Goal: Find specific page/section

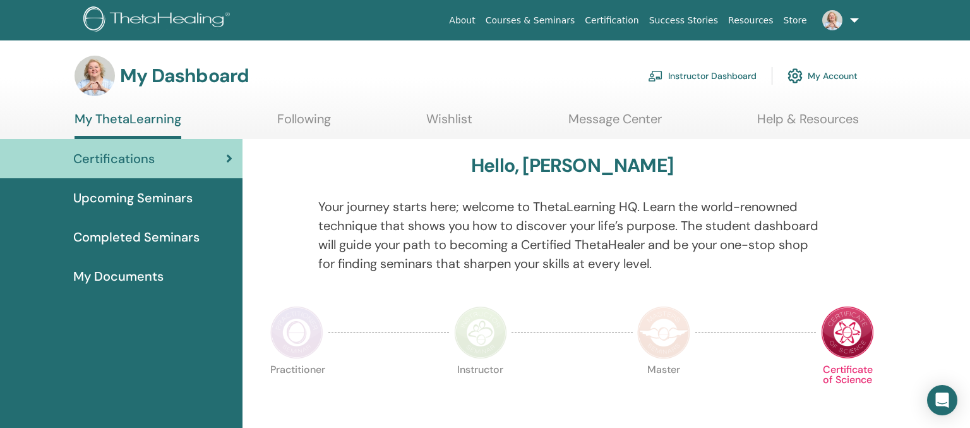
click at [140, 198] on span "Upcoming Seminars" at bounding box center [132, 197] width 119 height 19
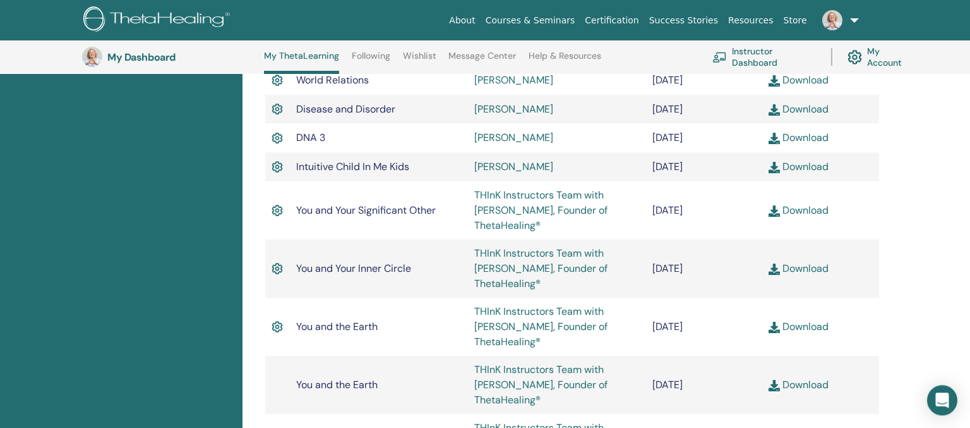
scroll to position [700, 0]
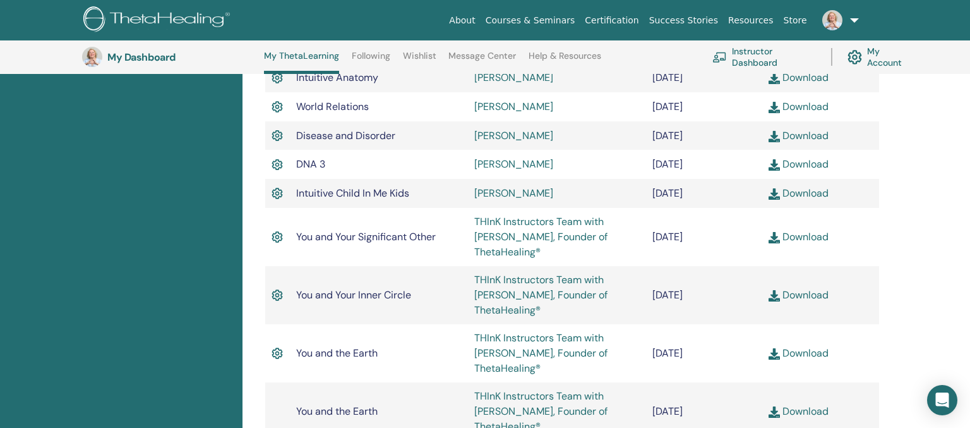
click at [752, 56] on link "Instructor Dashboard" at bounding box center [765, 57] width 104 height 28
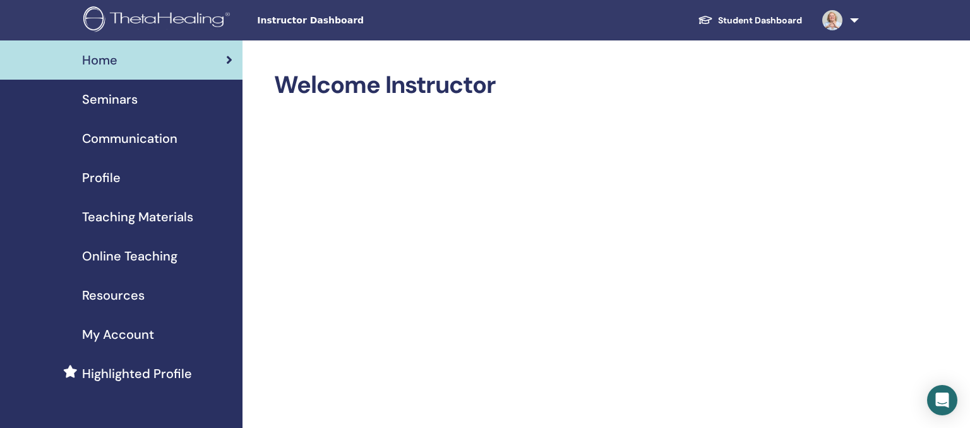
click at [123, 259] on span "Online Teaching" at bounding box center [129, 255] width 95 height 19
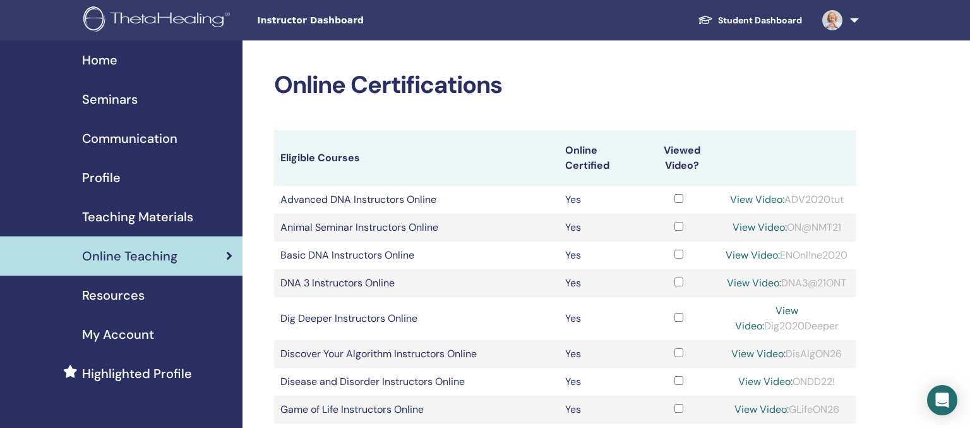
click at [145, 216] on span "Teaching Materials" at bounding box center [137, 216] width 111 height 19
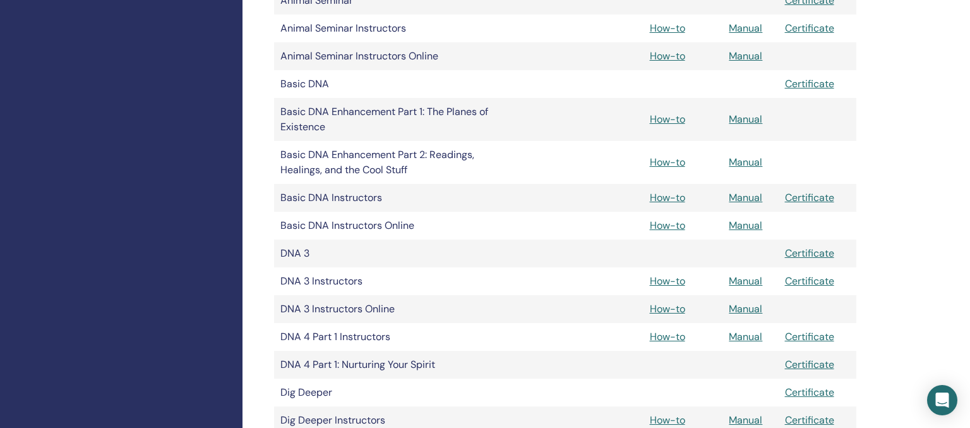
scroll to position [533, 0]
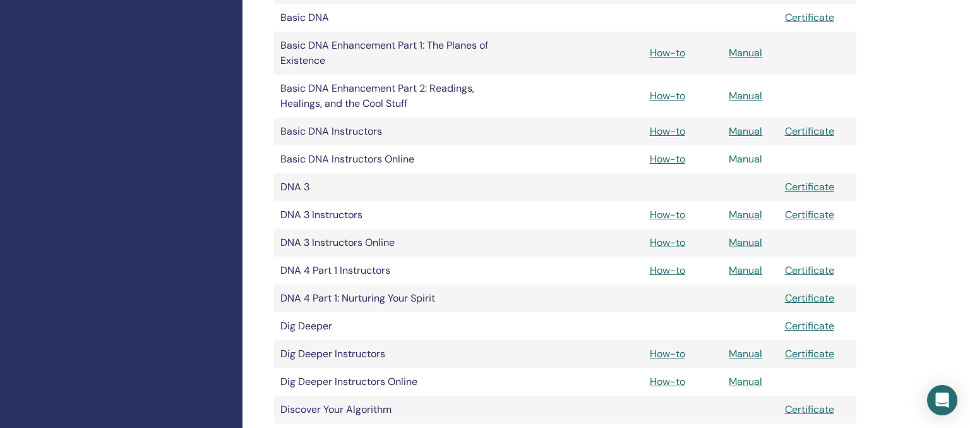
click at [746, 154] on link "Manual" at bounding box center [745, 158] width 33 height 13
